Goal: Transaction & Acquisition: Purchase product/service

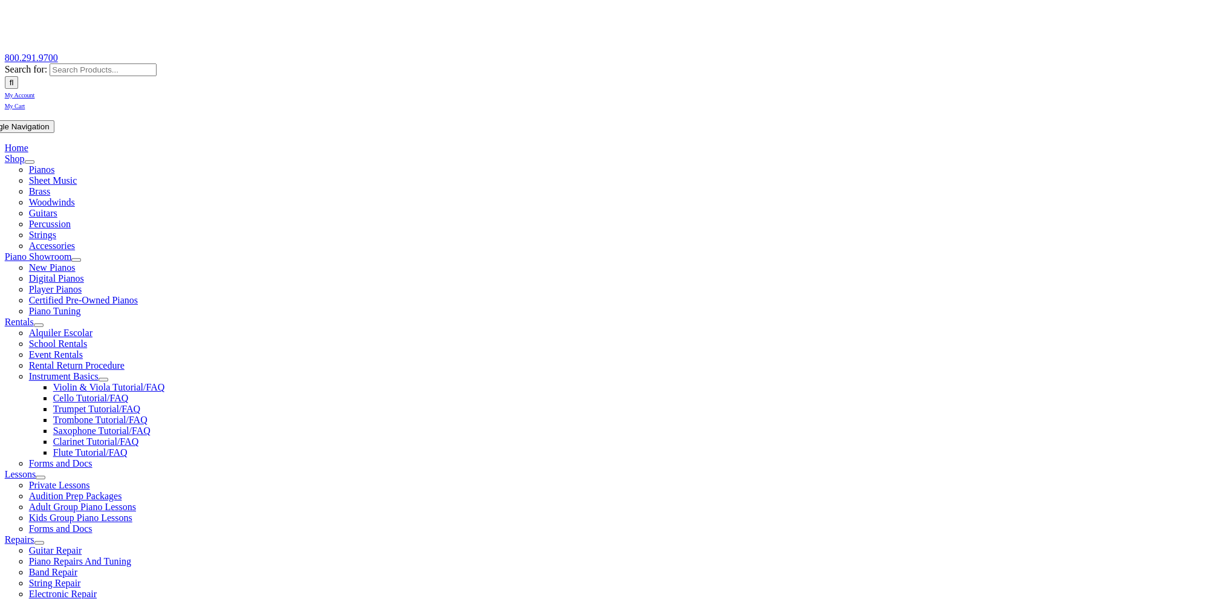
scroll to position [181, 0]
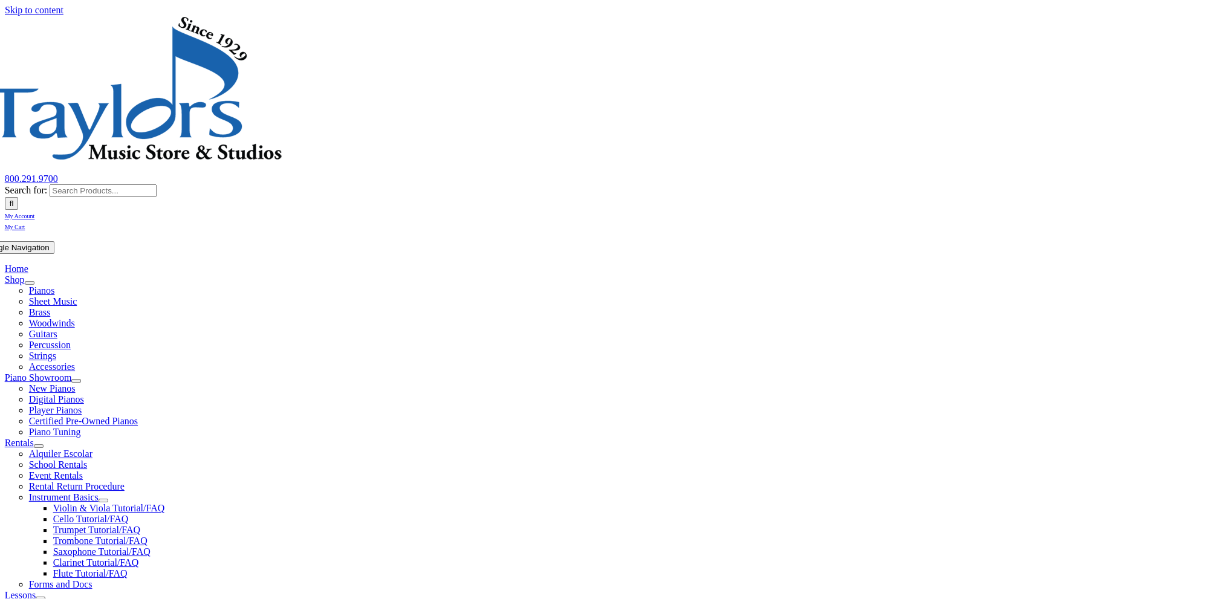
click at [34, 438] on span "Rentals" at bounding box center [19, 443] width 29 height 10
